Goal: Obtain resource: Obtain resource

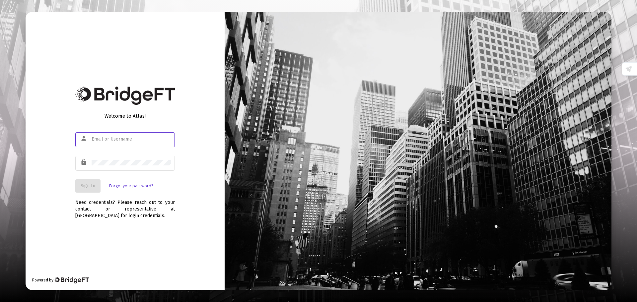
type input "[PERSON_NAME][EMAIL_ADDRESS][DOMAIN_NAME]"
click at [97, 188] on button "Sign In" at bounding box center [87, 186] width 25 height 13
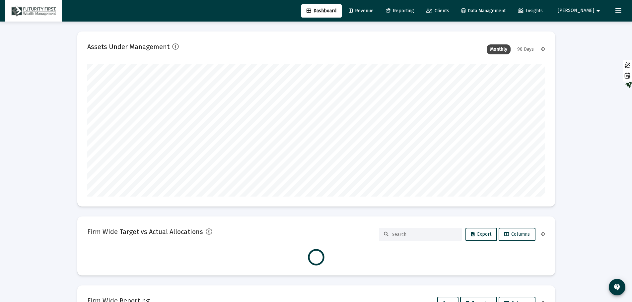
scroll to position [133, 458]
type input "[DATE]"
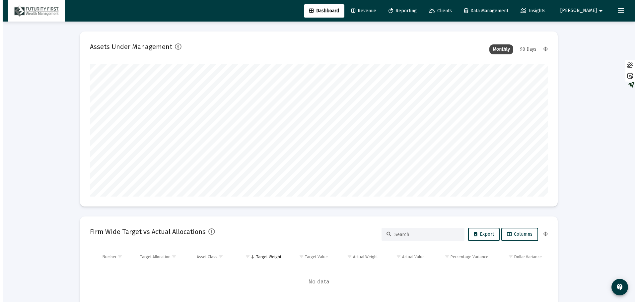
scroll to position [133, 214]
click at [414, 9] on span "Reporting" at bounding box center [400, 11] width 28 height 6
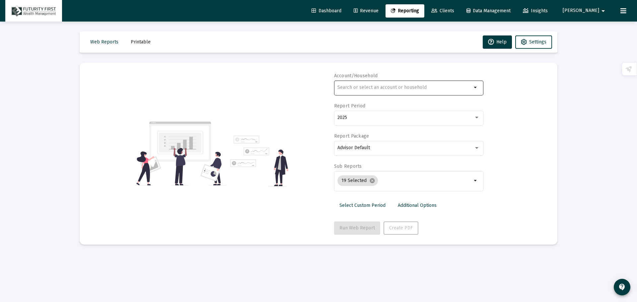
click at [389, 88] on input "text" at bounding box center [405, 87] width 134 height 5
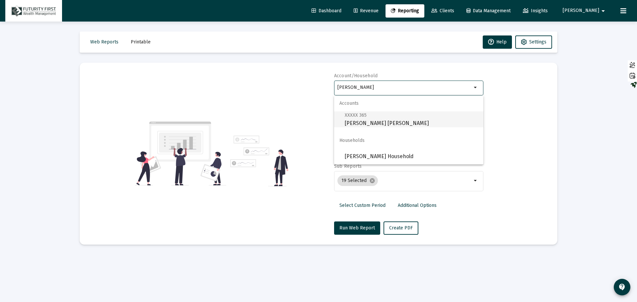
click at [370, 121] on span "XXXXX 365 [PERSON_NAME] [PERSON_NAME]" at bounding box center [411, 119] width 133 height 16
type input "[PERSON_NAME] [PERSON_NAME]"
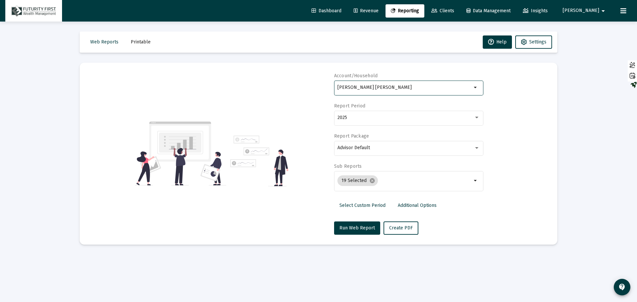
click at [370, 121] on div "2025" at bounding box center [409, 118] width 142 height 16
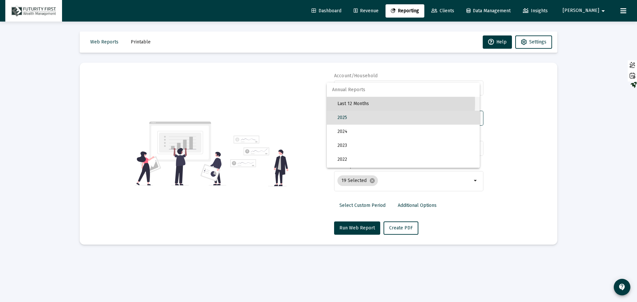
click at [363, 103] on span "Last 12 Months" at bounding box center [406, 104] width 137 height 14
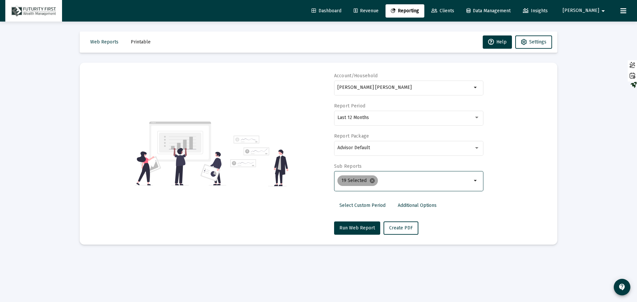
click at [369, 181] on mat-icon "cancel" at bounding box center [372, 181] width 6 height 6
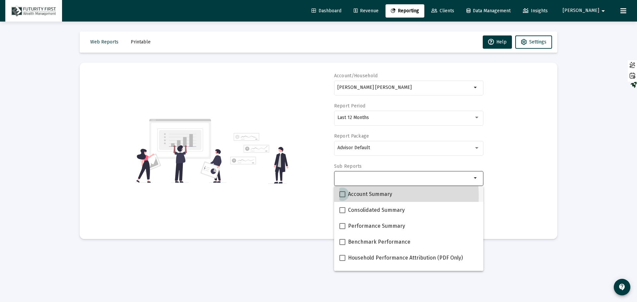
click at [340, 196] on span at bounding box center [342, 194] width 6 height 6
click at [342, 197] on input "Account Summary" at bounding box center [342, 197] width 0 height 0
checkbox input "true"
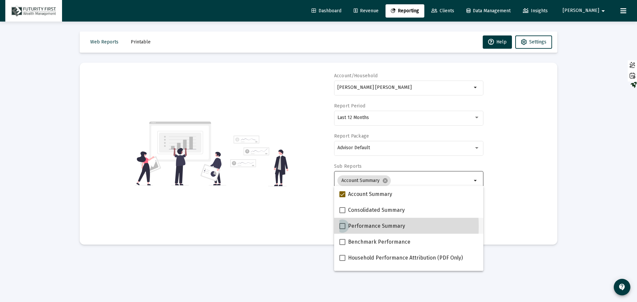
click at [341, 227] on span at bounding box center [342, 226] width 6 height 6
click at [342, 229] on input "Performance Summary" at bounding box center [342, 229] width 0 height 0
checkbox input "true"
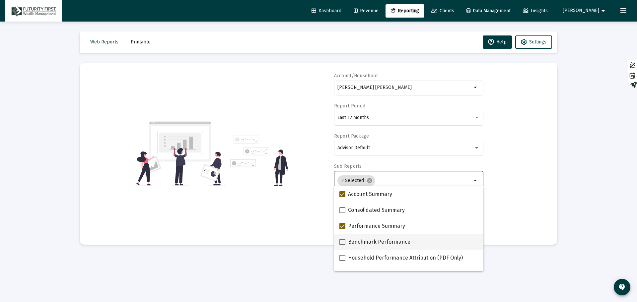
click at [345, 245] on span at bounding box center [342, 242] width 6 height 6
click at [342, 245] on input "Benchmark Performance" at bounding box center [342, 245] width 0 height 0
checkbox input "true"
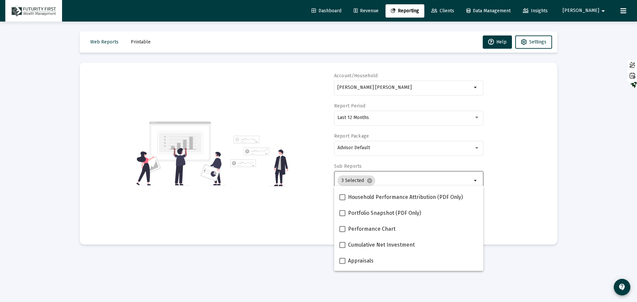
scroll to position [66, 0]
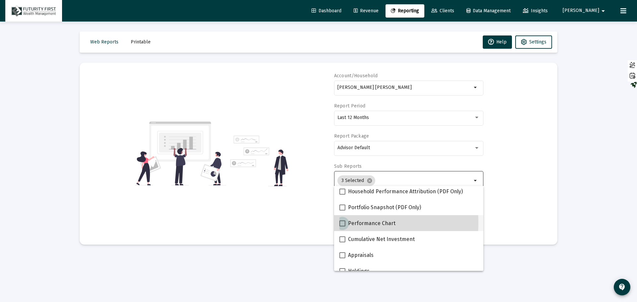
click at [343, 223] on span at bounding box center [342, 224] width 6 height 6
click at [342, 227] on input "Performance Chart" at bounding box center [342, 227] width 0 height 0
checkbox input "true"
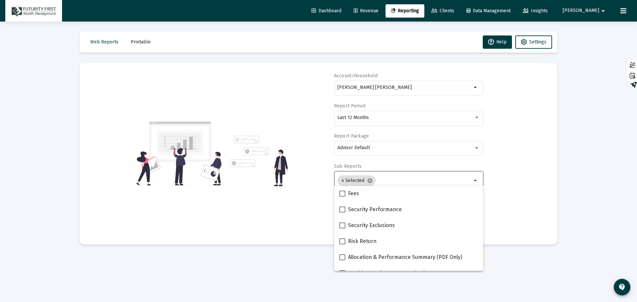
scroll to position [265, 0]
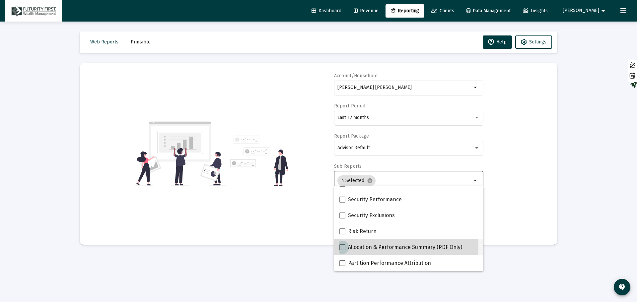
click at [343, 247] on span at bounding box center [342, 248] width 6 height 6
click at [342, 251] on input "Allocation & Performance Summary (PDF Only)" at bounding box center [342, 251] width 0 height 0
checkbox input "true"
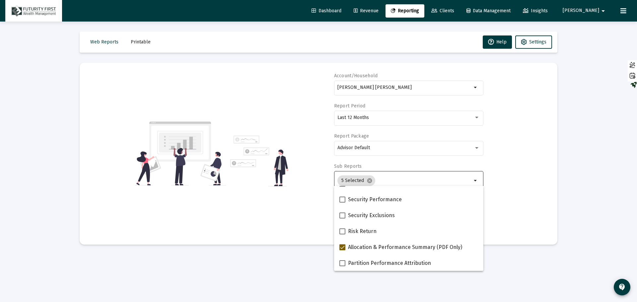
click at [522, 199] on div "Account/Household [PERSON_NAME] IRA arrow_drop_down Report Period Last 12 Month…" at bounding box center [319, 154] width 458 height 162
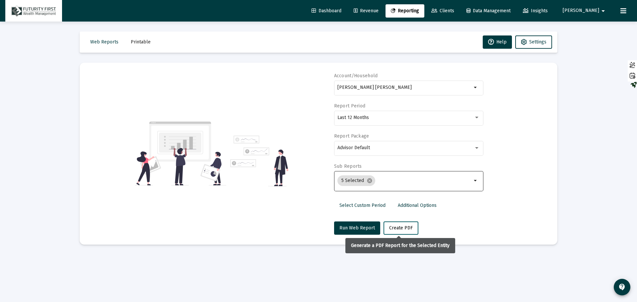
click at [391, 231] on span "Create PDF" at bounding box center [401, 228] width 24 height 6
click at [142, 40] on span "Printable" at bounding box center [141, 42] width 20 height 6
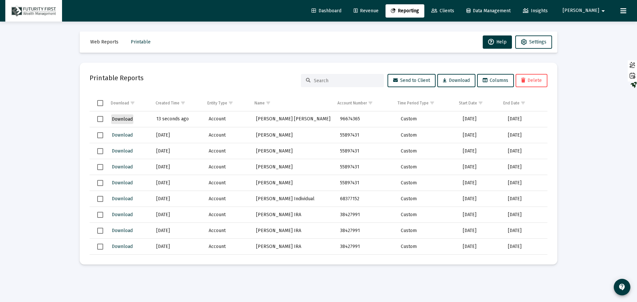
click at [117, 119] on span "Download" at bounding box center [122, 119] width 21 height 6
